Goal: Task Accomplishment & Management: Manage account settings

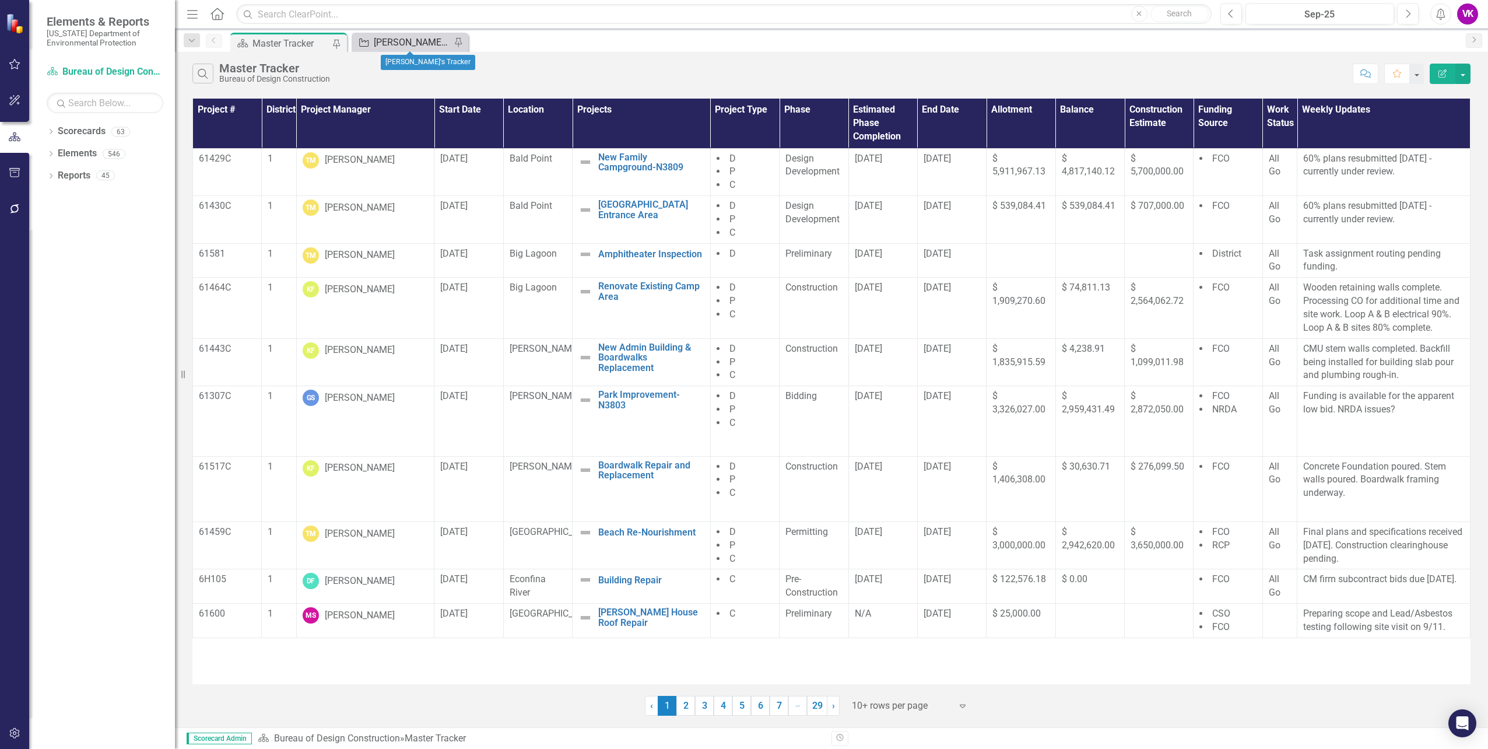
click at [410, 41] on div "[PERSON_NAME]'s Tracker" at bounding box center [412, 42] width 77 height 15
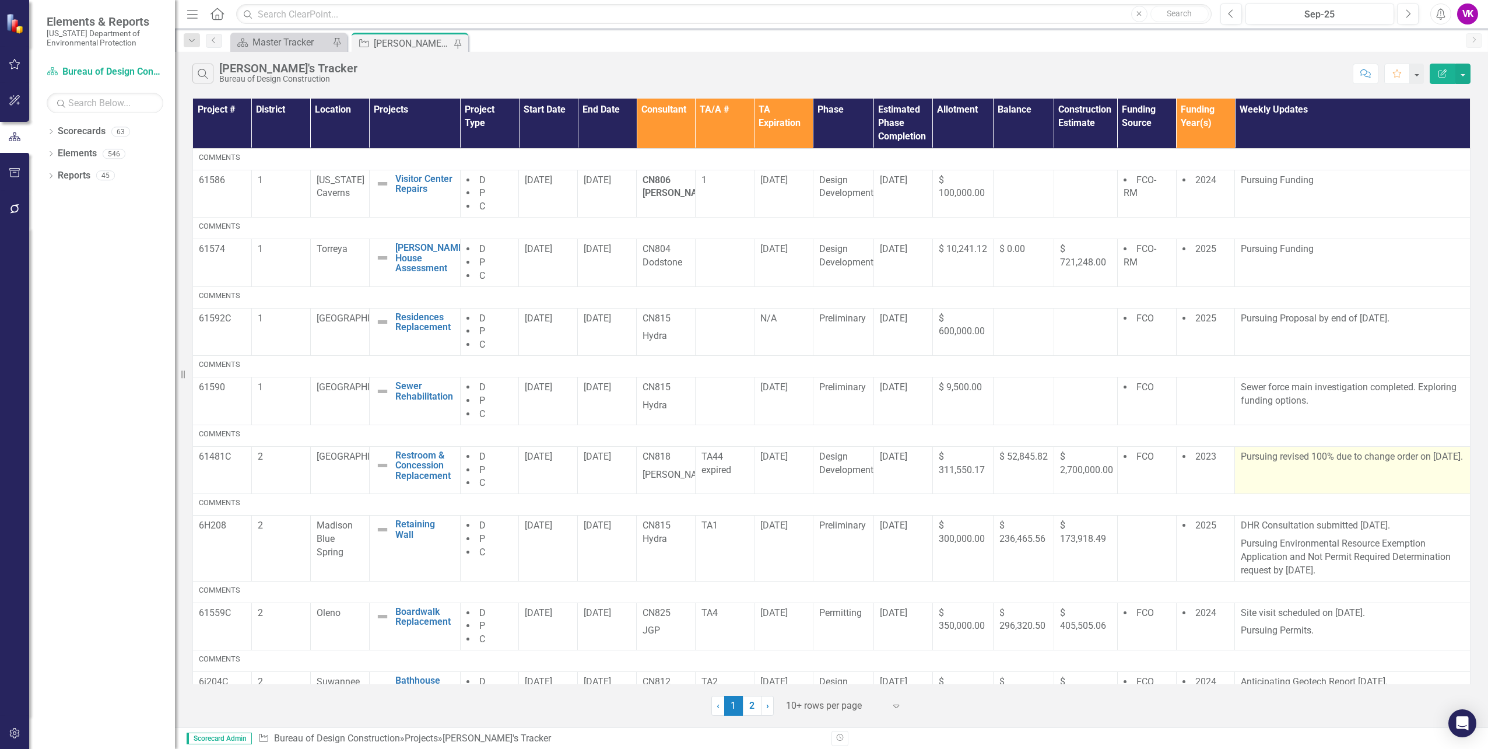
click at [1241, 460] on p "Pursuing revised 100% due to change order on [DATE]." at bounding box center [1352, 456] width 223 height 13
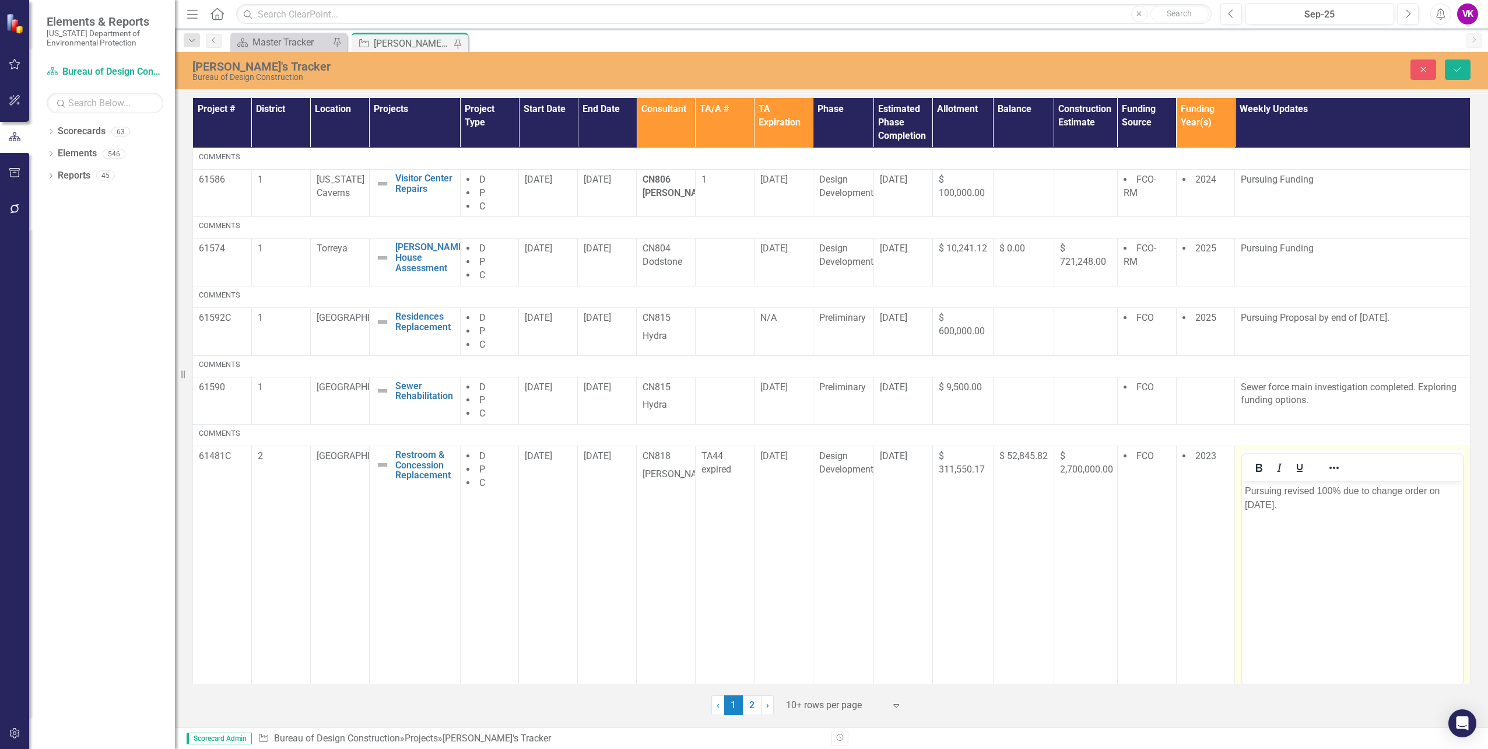
click at [1344, 491] on p "Pursuing revised 100% due to change order on [DATE]." at bounding box center [1352, 498] width 215 height 28
click at [1458, 69] on icon "Save" at bounding box center [1458, 69] width 10 height 8
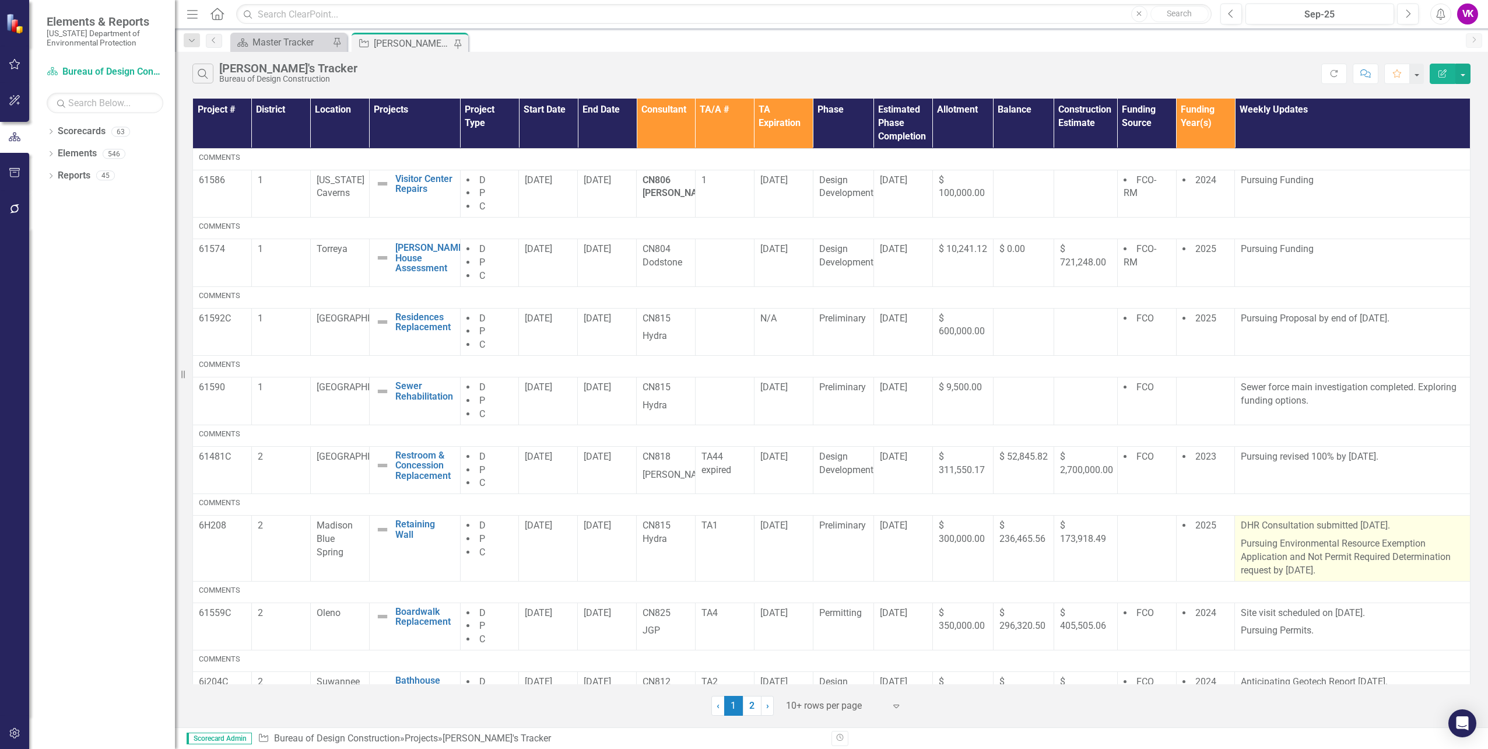
click at [1241, 527] on p "DHR Consultation submitted [DATE]." at bounding box center [1352, 527] width 223 height 16
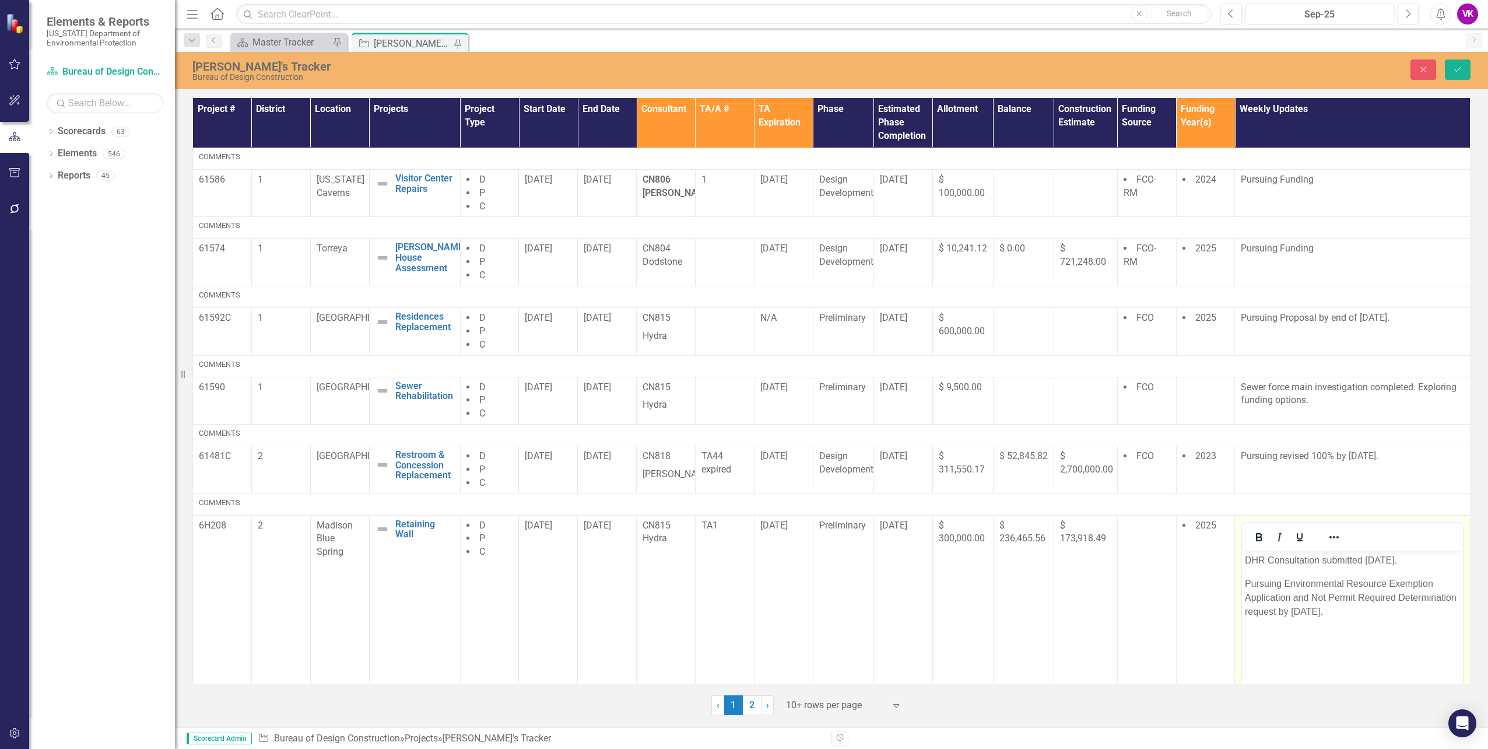
drag, startPoint x: 2476, startPoint y: 1077, endPoint x: 1257, endPoint y: 560, distance: 1324.5
click at [1257, 561] on p "DHR Consultation submitted [DATE]." at bounding box center [1352, 560] width 215 height 14
click at [1257, 560] on p "DHR Consultation submitted [DATE]." at bounding box center [1352, 560] width 215 height 14
click at [1249, 583] on p "Pursuing Environmental Resource Exemption Application and Not Permit Required D…" at bounding box center [1352, 597] width 215 height 42
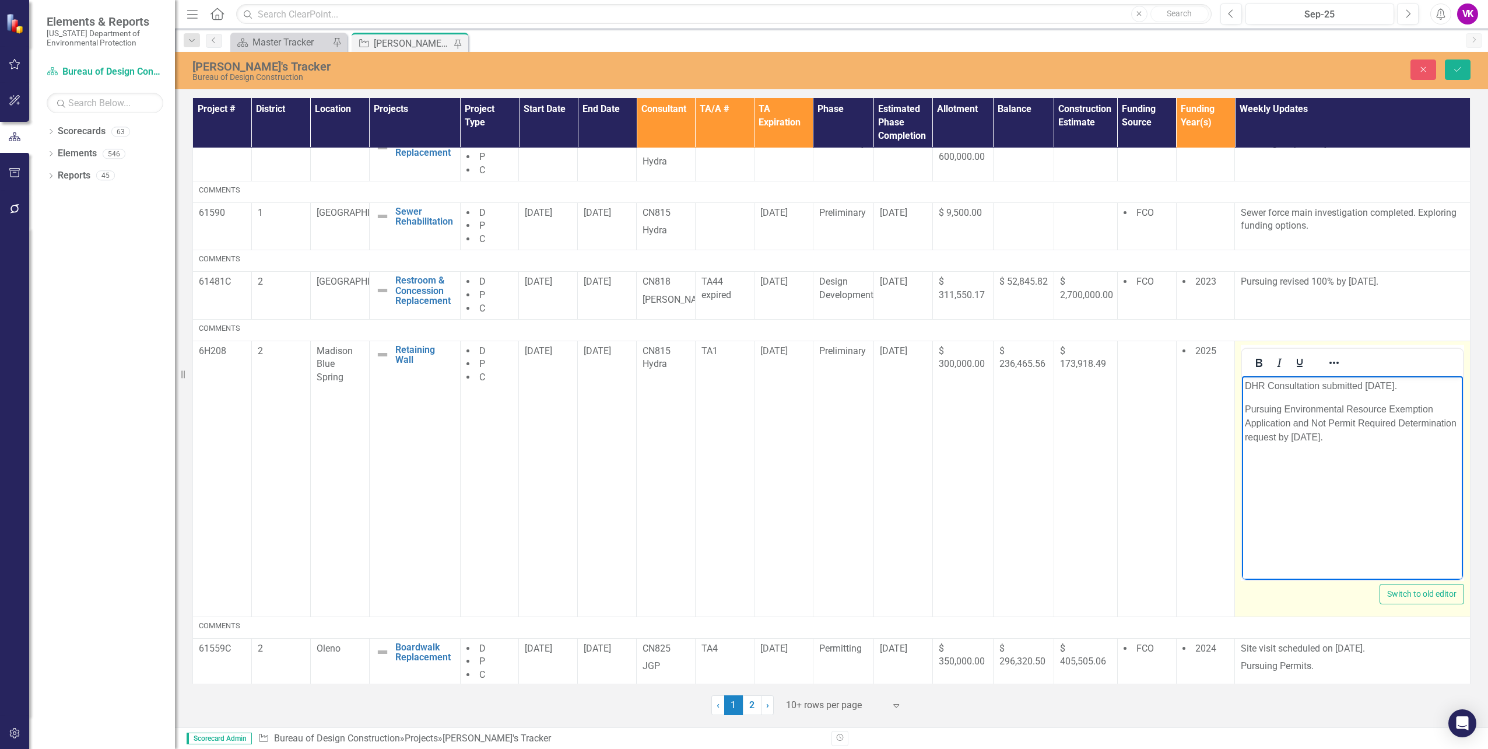
scroll to position [175, 0]
click at [1293, 422] on p "Pursuing Environmental Resource Exemption Application and Not Permit Required D…" at bounding box center [1352, 422] width 215 height 42
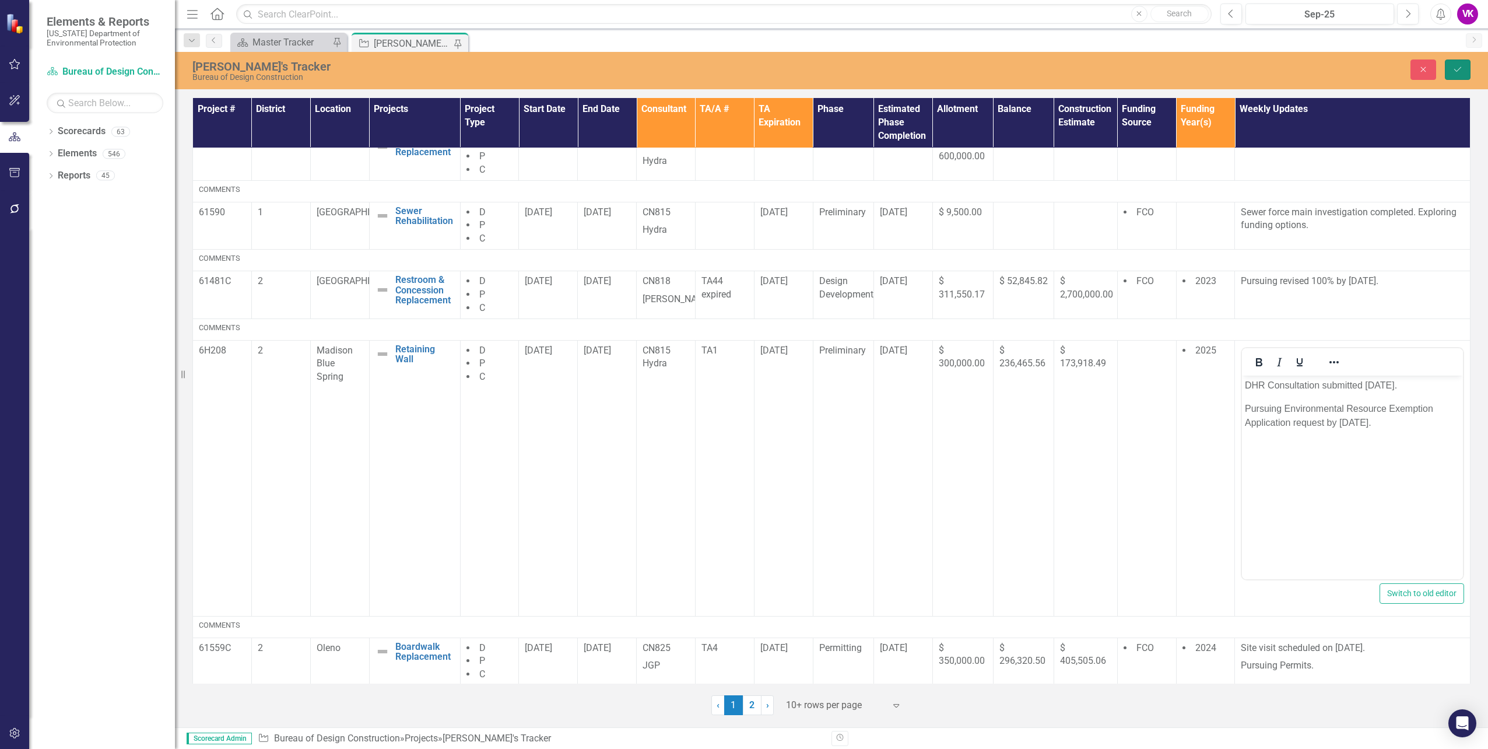
click at [1458, 68] on icon "Save" at bounding box center [1458, 69] width 10 height 8
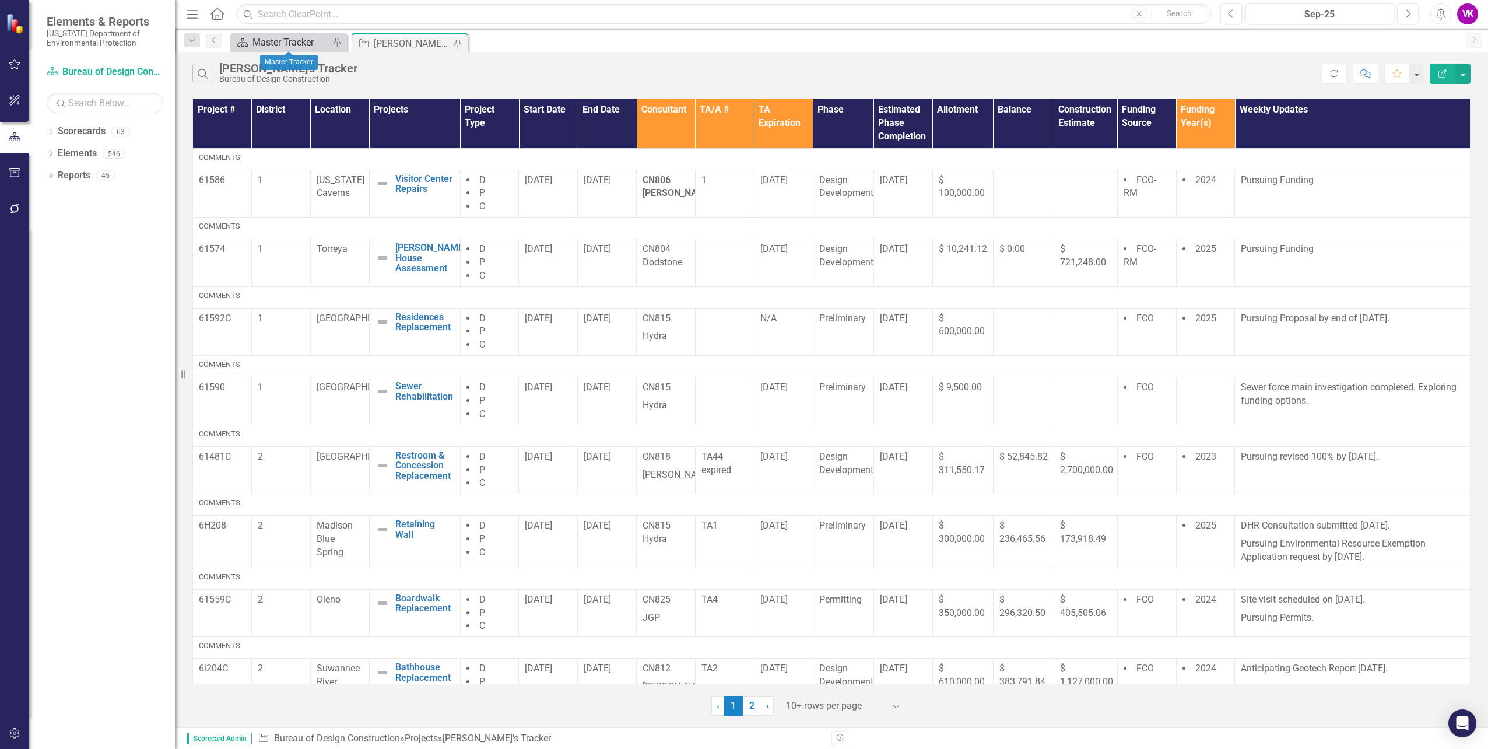
click at [297, 45] on div "Master Tracker" at bounding box center [291, 42] width 77 height 15
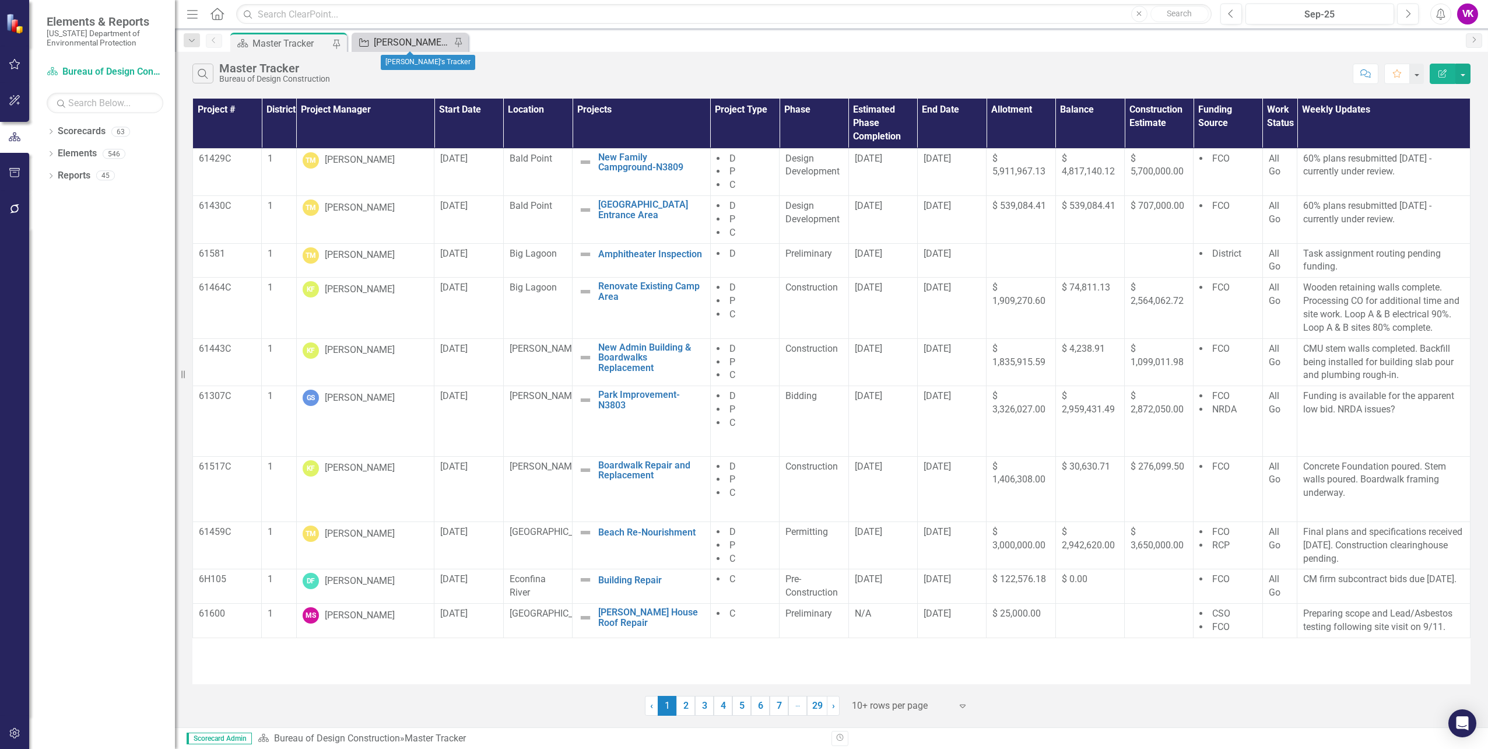
click at [405, 45] on div "[PERSON_NAME]'s Tracker" at bounding box center [412, 42] width 77 height 15
